Goal: Use online tool/utility

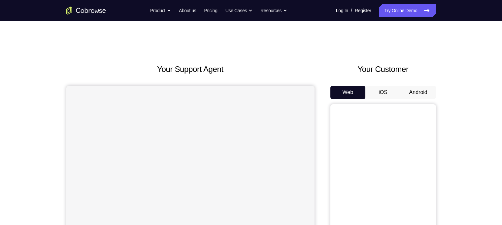
click at [412, 92] on button "Android" at bounding box center [418, 92] width 35 height 13
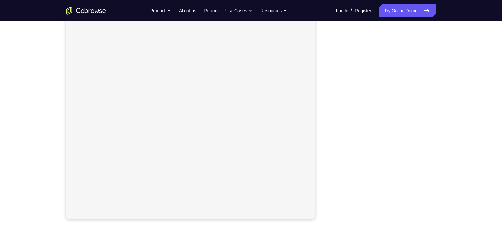
scroll to position [99, 0]
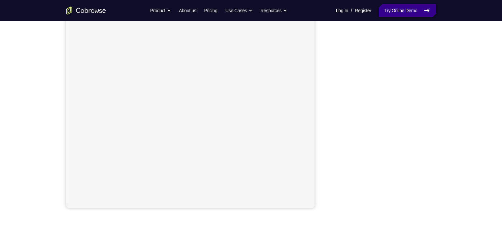
click at [403, 14] on link "Try Online Demo" at bounding box center [407, 10] width 57 height 13
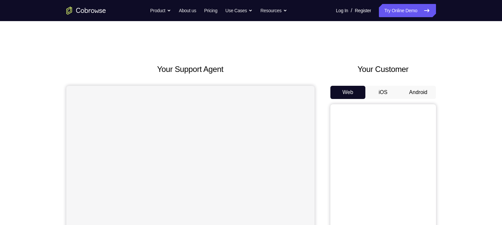
click at [412, 93] on button "Android" at bounding box center [418, 92] width 35 height 13
